Goal: Task Accomplishment & Management: Use online tool/utility

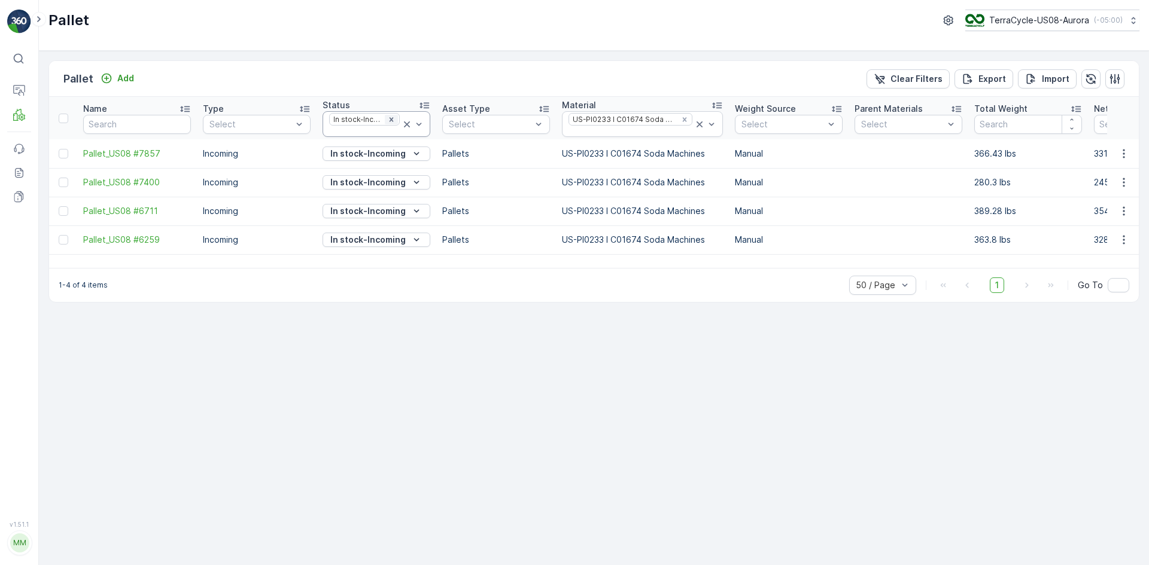
click at [394, 115] on icon "Remove In stock-Incoming" at bounding box center [391, 119] width 8 height 8
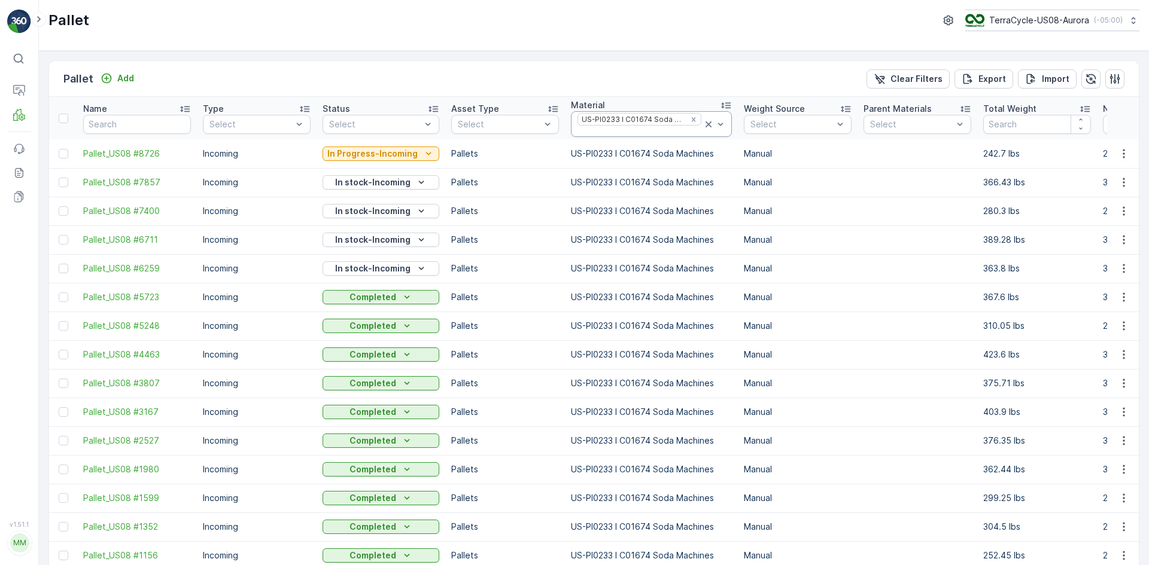
click at [702, 124] on icon at bounding box center [708, 124] width 12 height 12
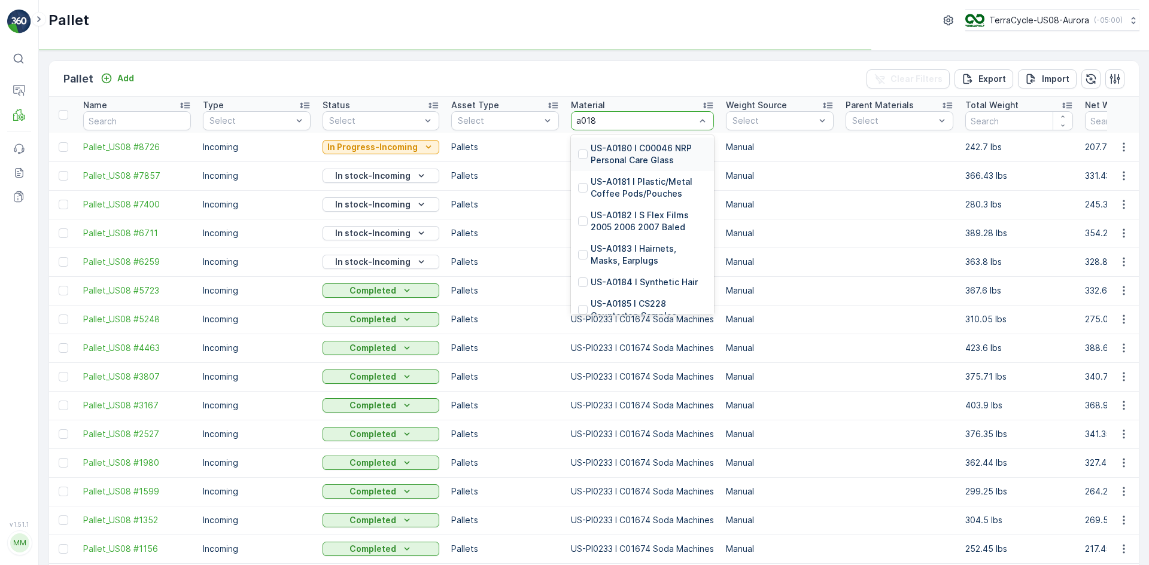
type input "a0181"
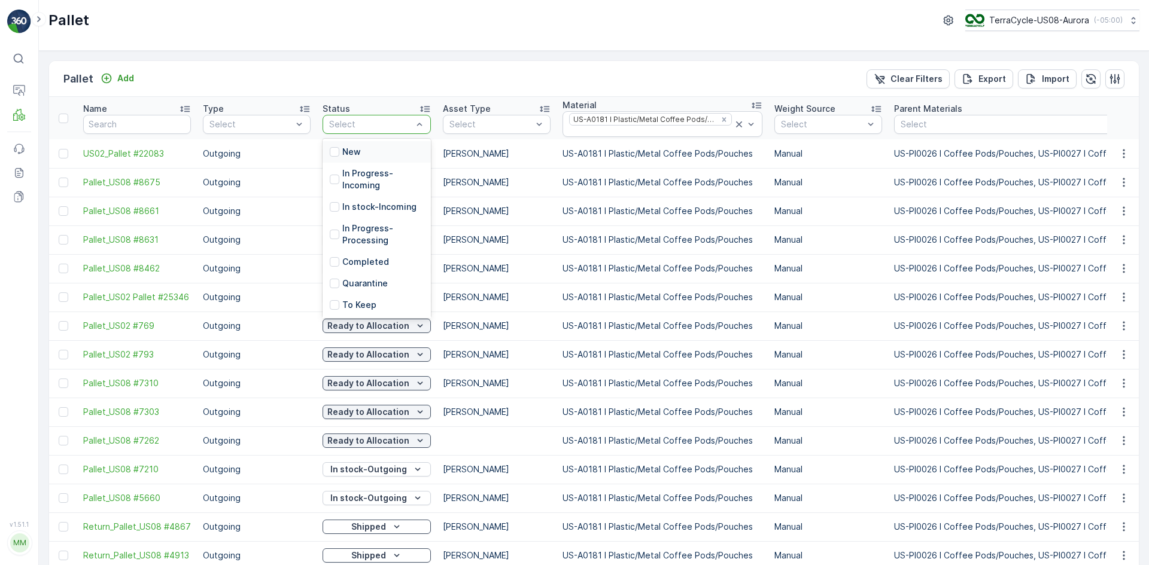
click at [347, 117] on div "Select" at bounding box center [376, 124] width 108 height 19
click at [342, 261] on div "Ready to Allocation" at bounding box center [377, 262] width 94 height 12
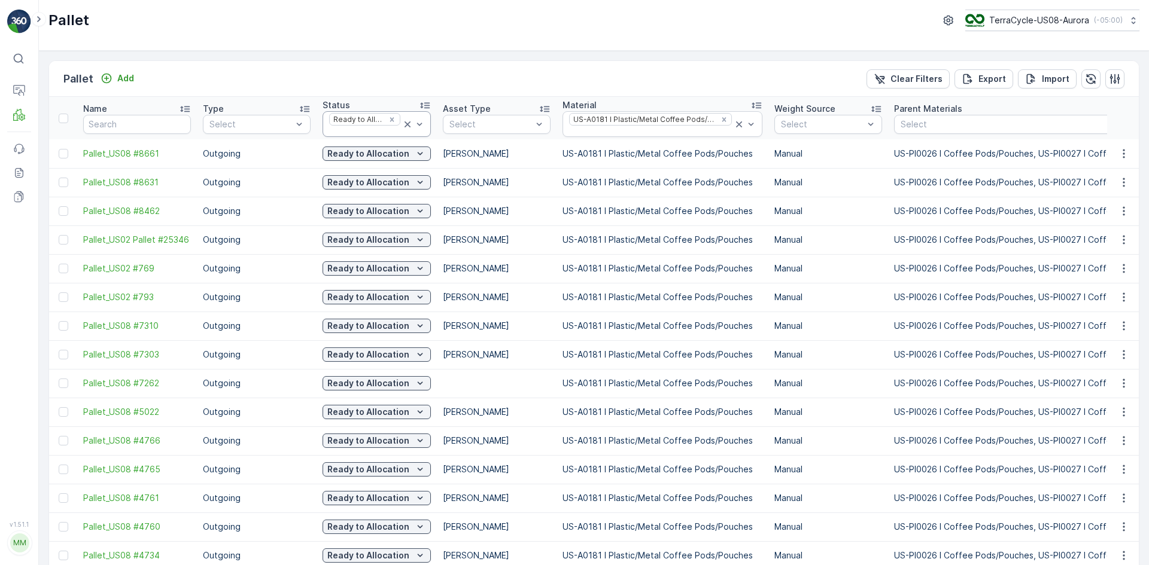
click at [402, 120] on icon at bounding box center [407, 124] width 12 height 12
click at [735, 128] on icon at bounding box center [739, 124] width 12 height 12
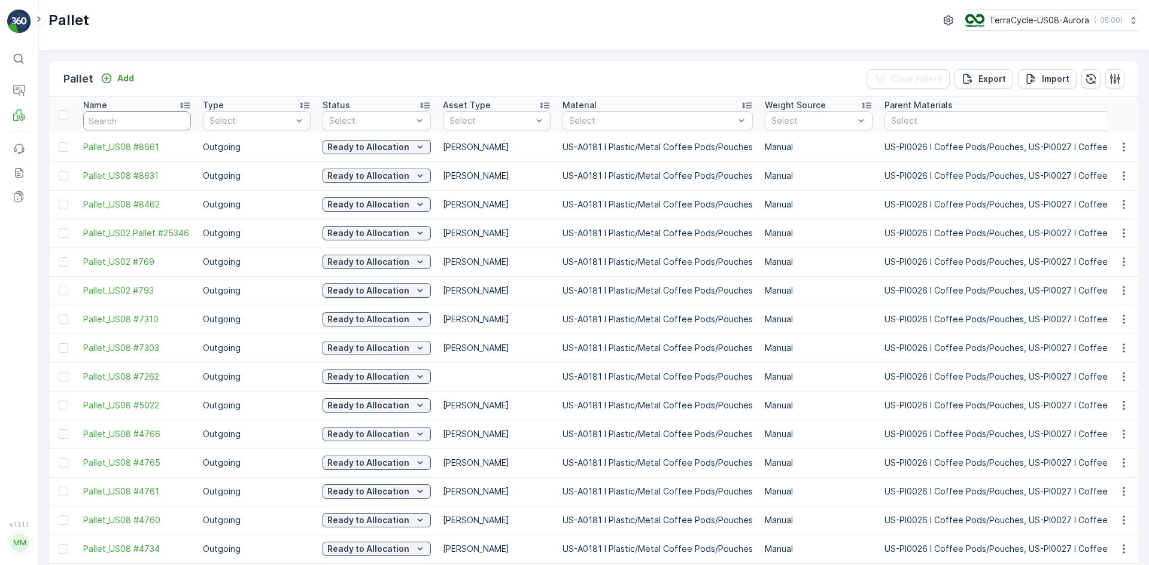
click at [118, 131] on th "Name" at bounding box center [137, 115] width 120 height 36
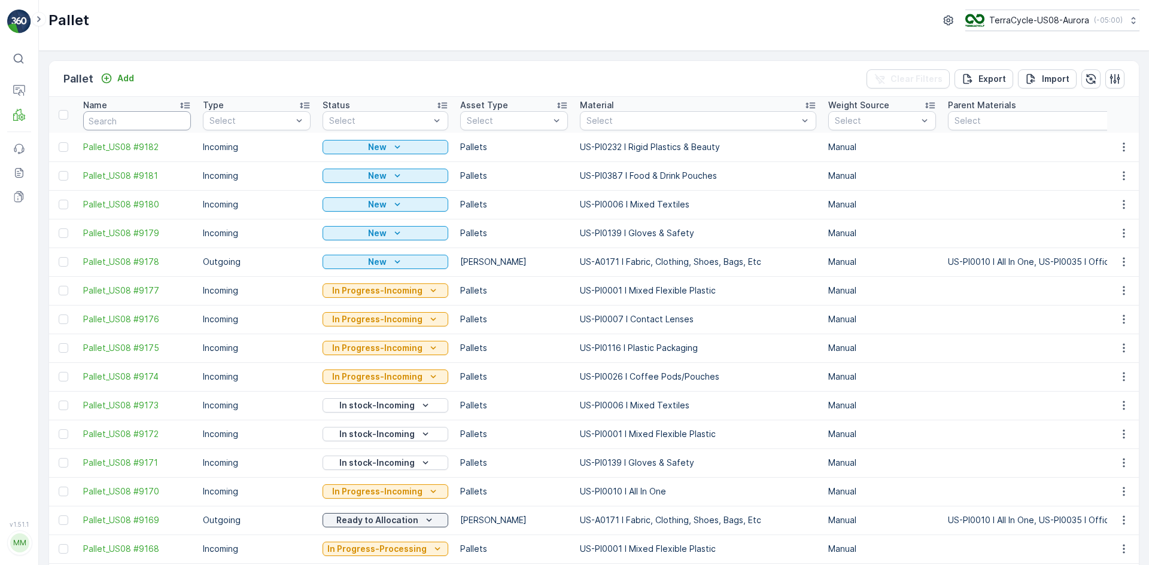
click at [124, 127] on input "text" at bounding box center [137, 120] width 108 height 19
type input "9160"
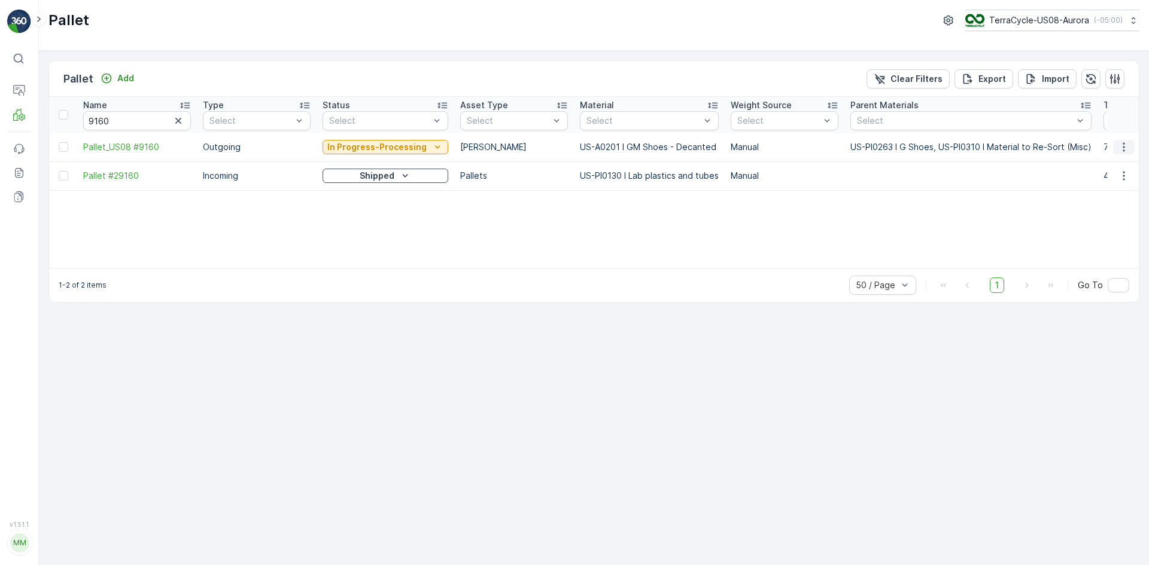
click at [1123, 144] on icon "button" at bounding box center [1123, 147] width 12 height 12
click at [1103, 179] on span "Edit Pallet" at bounding box center [1094, 182] width 41 height 12
click at [180, 124] on icon "button" at bounding box center [178, 121] width 12 height 12
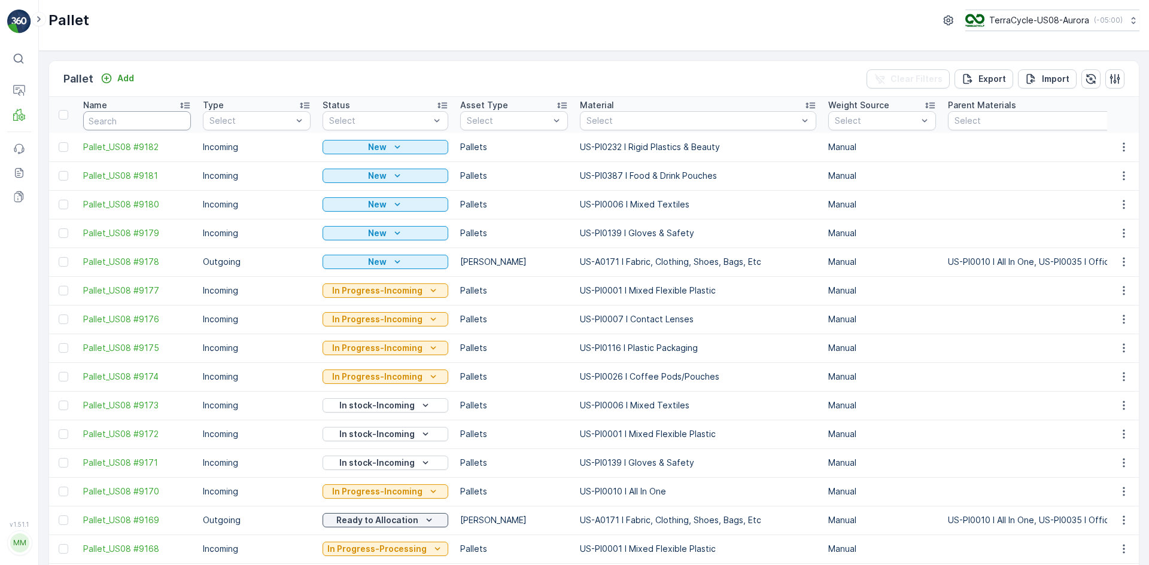
click at [145, 125] on input "text" at bounding box center [137, 120] width 108 height 19
paste input "SC7998"
type input "SC7998"
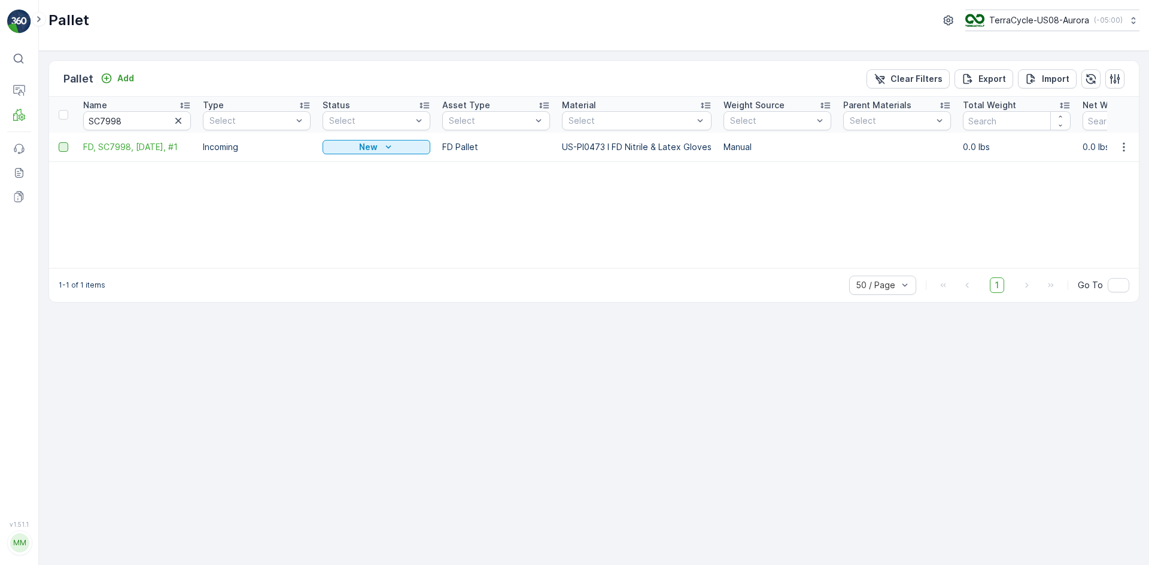
click at [60, 147] on div at bounding box center [64, 147] width 10 height 10
click at [59, 142] on input "checkbox" at bounding box center [59, 142] width 0 height 0
click at [1052, 90] on div "Print QR" at bounding box center [1048, 78] width 36 height 35
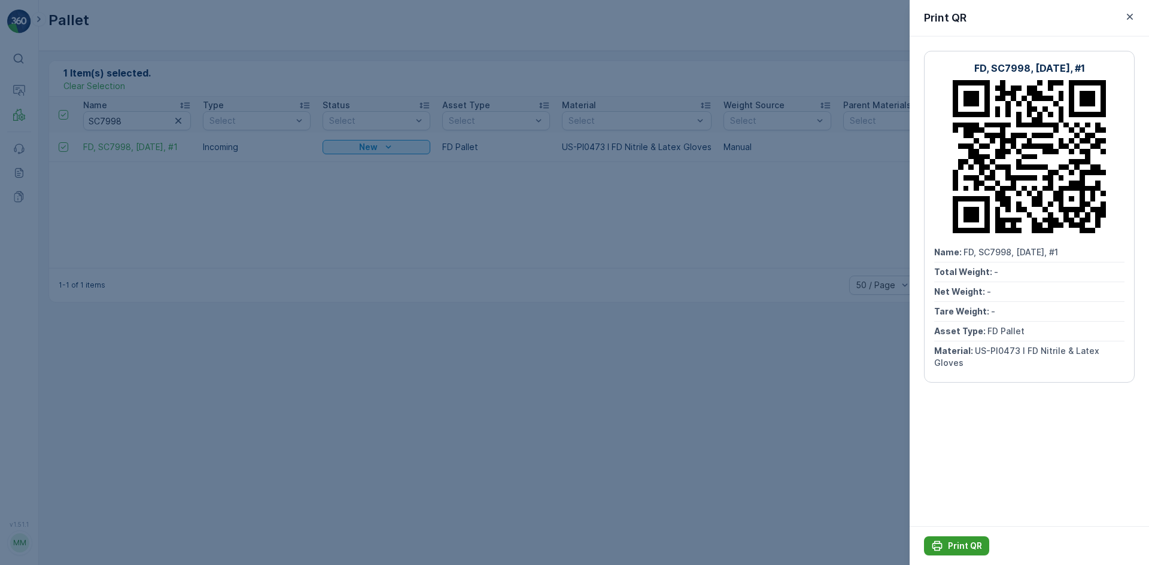
click at [950, 547] on p "Print QR" at bounding box center [965, 546] width 34 height 12
click at [464, 320] on div at bounding box center [574, 282] width 1149 height 565
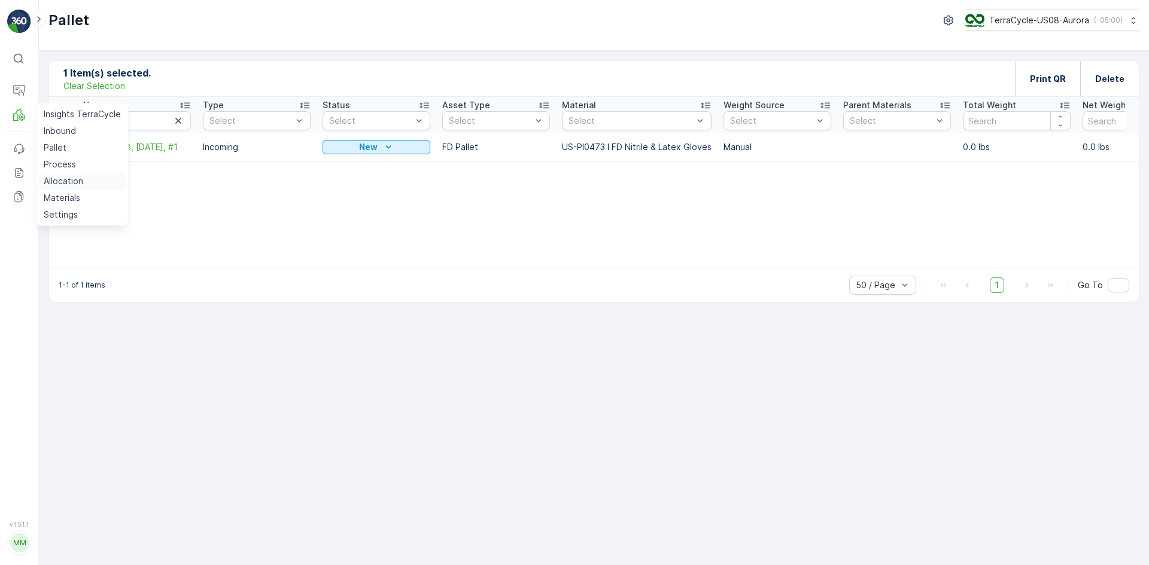
click at [73, 178] on p "Allocation" at bounding box center [63, 181] width 39 height 12
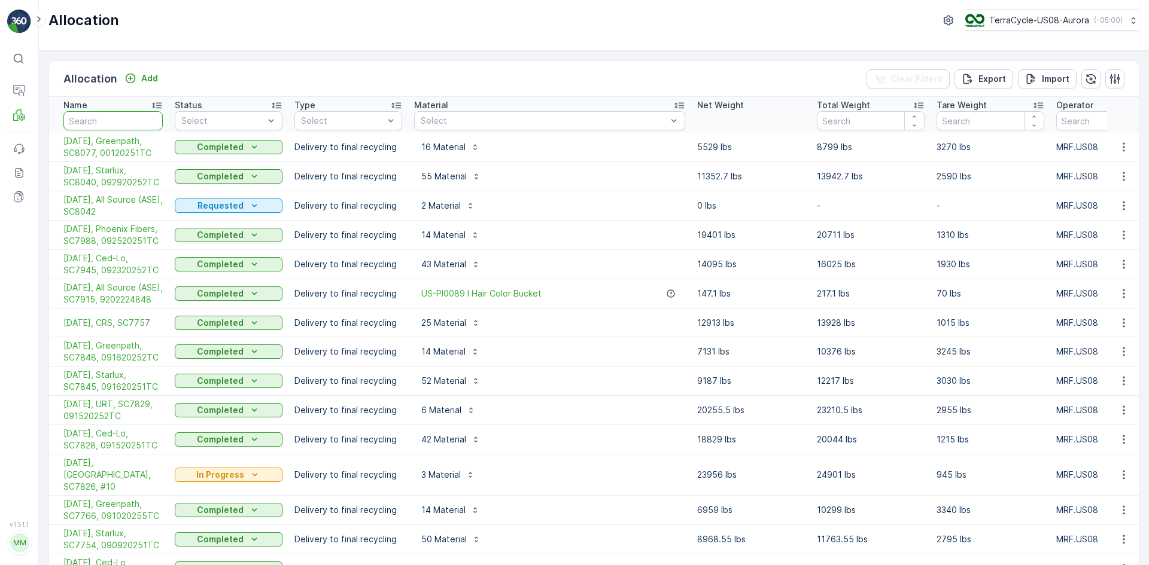
click at [144, 120] on input "text" at bounding box center [112, 120] width 99 height 19
paste input "SC8114"
type input "SC8114"
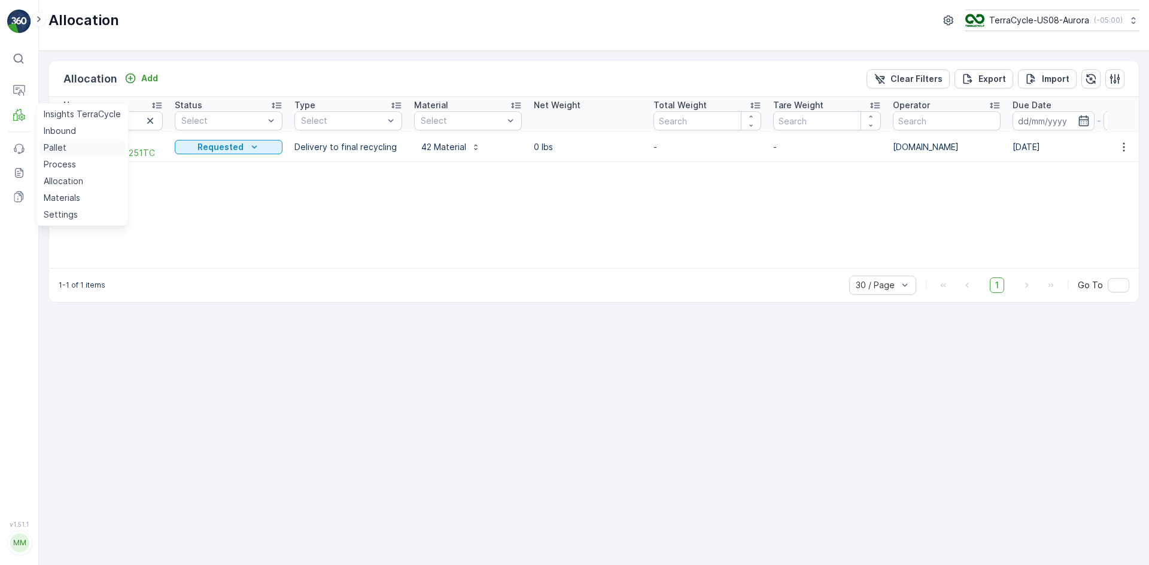
click at [71, 150] on link "Pallet" at bounding box center [82, 147] width 87 height 17
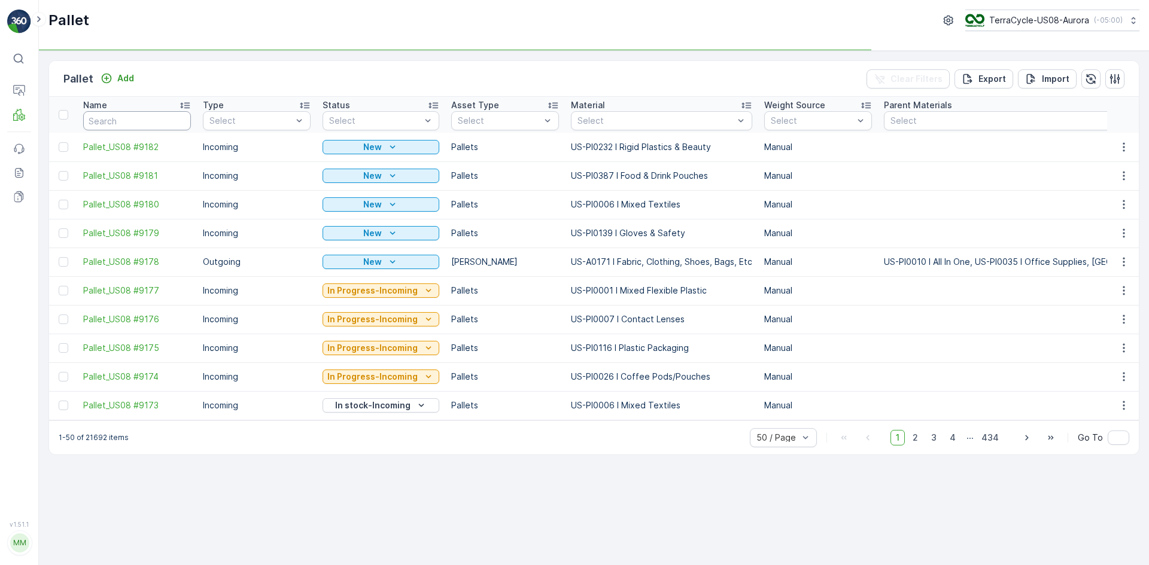
click at [130, 124] on input "text" at bounding box center [137, 120] width 108 height 19
click at [69, 160] on p "Process" at bounding box center [60, 165] width 32 height 12
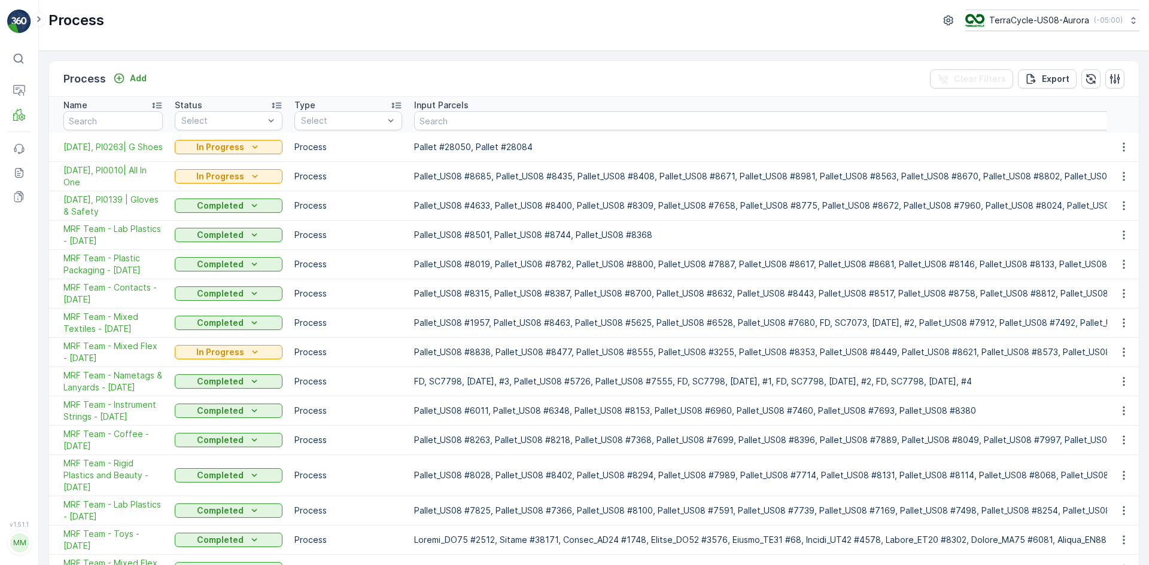
click at [127, 345] on span "MRF Team - Mixed Flex - 09/22/2025" at bounding box center [112, 352] width 99 height 24
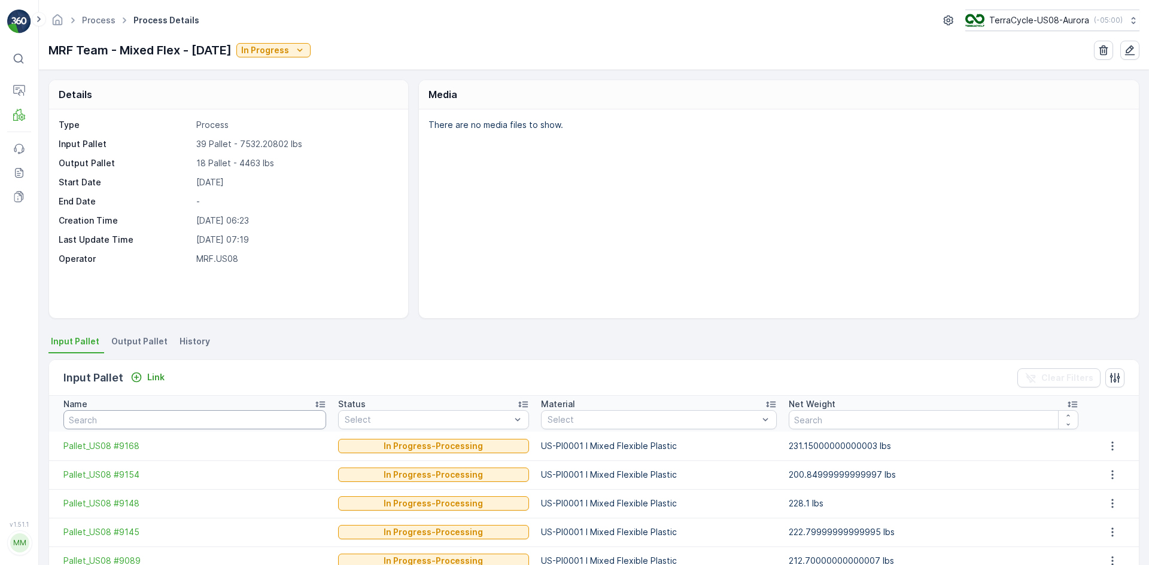
click at [160, 412] on input "text" at bounding box center [194, 419] width 263 height 19
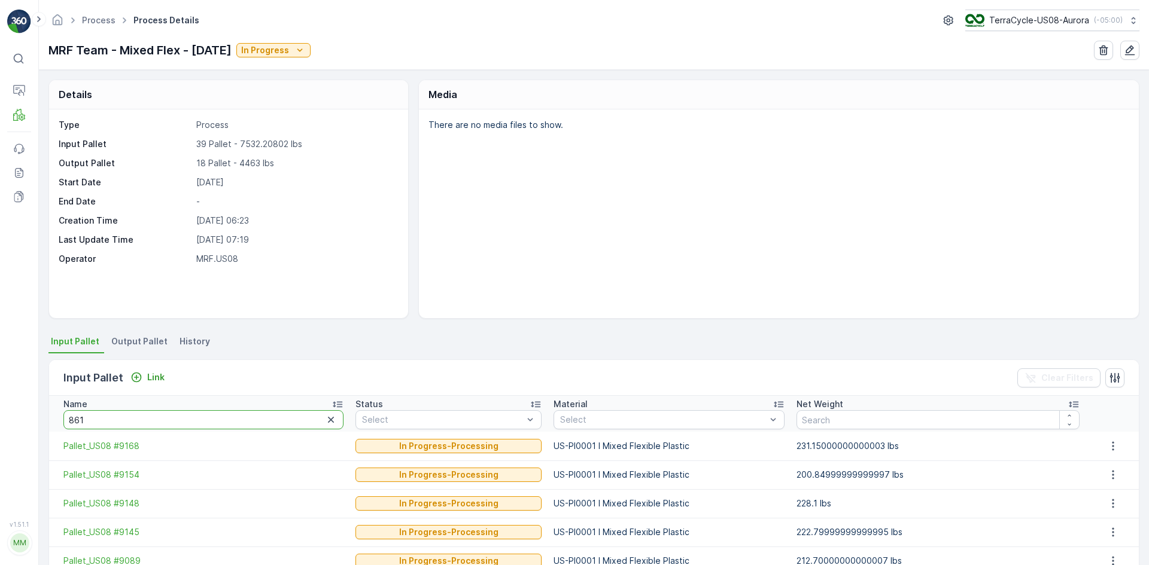
type input "8618"
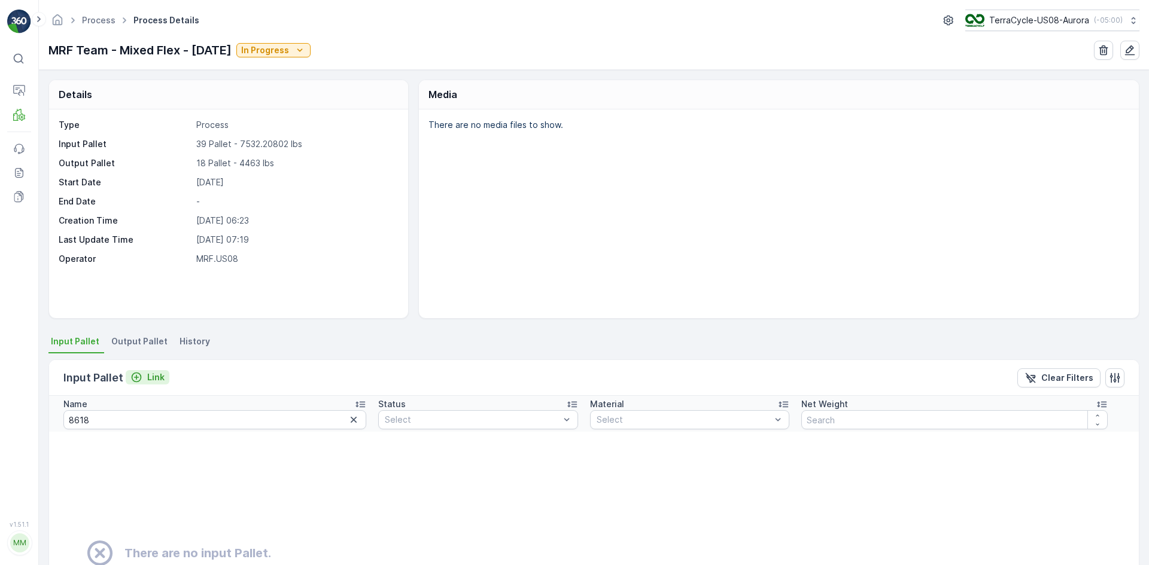
click at [153, 379] on p "Link" at bounding box center [155, 377] width 17 height 12
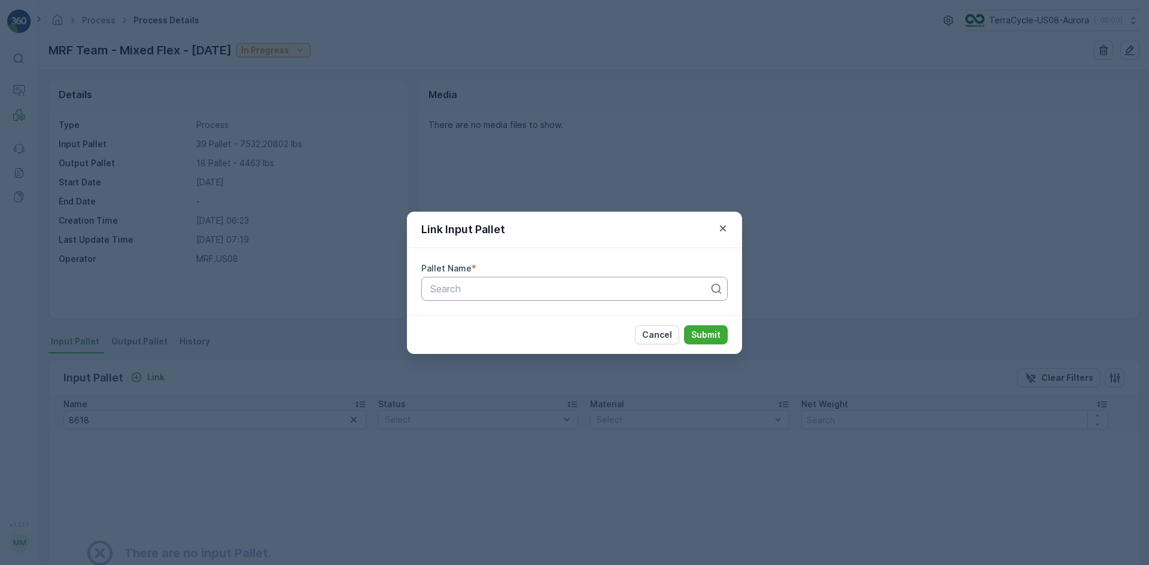
click at [567, 293] on div at bounding box center [569, 289] width 281 height 11
type input "8618"
click at [595, 316] on div "Pallet_US08 #8618" at bounding box center [574, 318] width 292 height 11
click at [722, 328] on button "Submit" at bounding box center [706, 334] width 44 height 19
